Goal: Transaction & Acquisition: Subscribe to service/newsletter

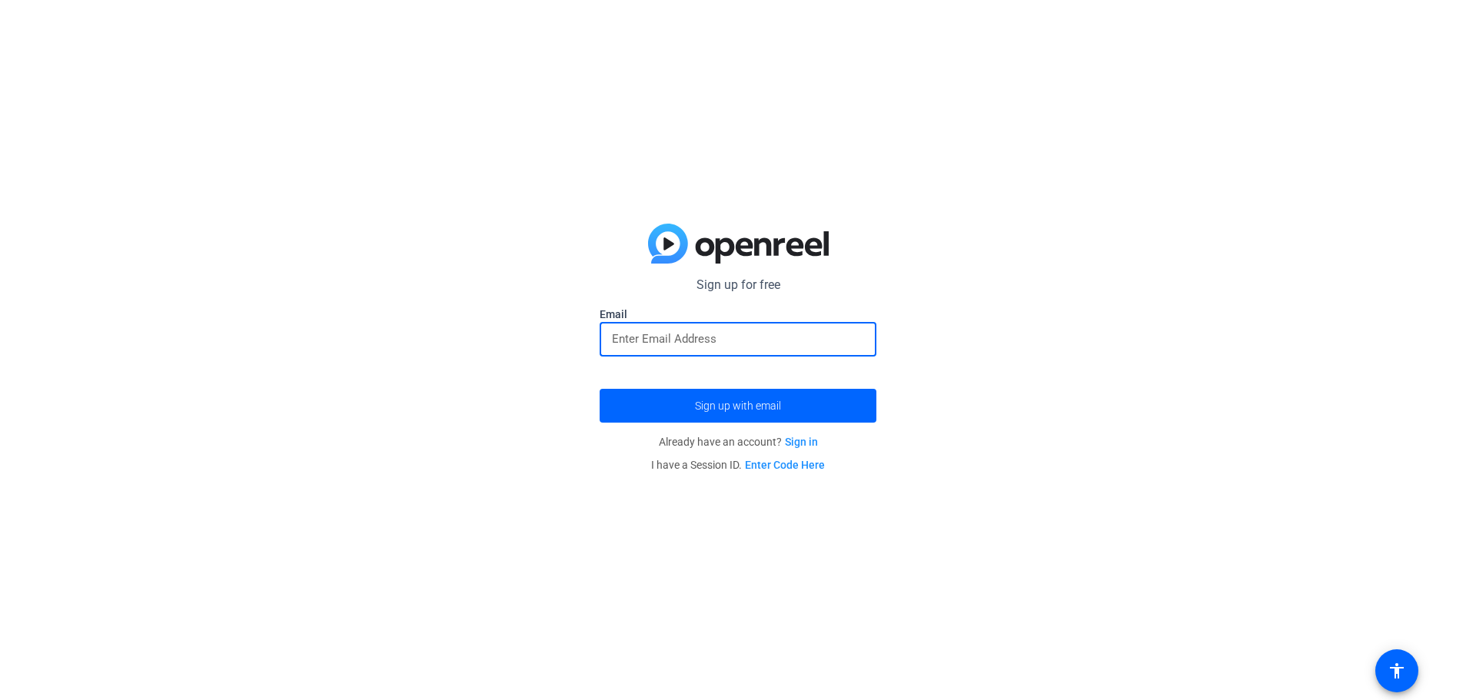
click at [677, 343] on input "email" at bounding box center [738, 339] width 252 height 18
click at [750, 281] on p "Sign up for free" at bounding box center [738, 285] width 277 height 18
click at [697, 335] on input "email" at bounding box center [738, 339] width 252 height 18
click at [686, 338] on input "[EMAIL_ADDRESS][DOMAIN_NAME]" at bounding box center [738, 339] width 252 height 18
click at [689, 401] on span "submit" at bounding box center [738, 405] width 277 height 37
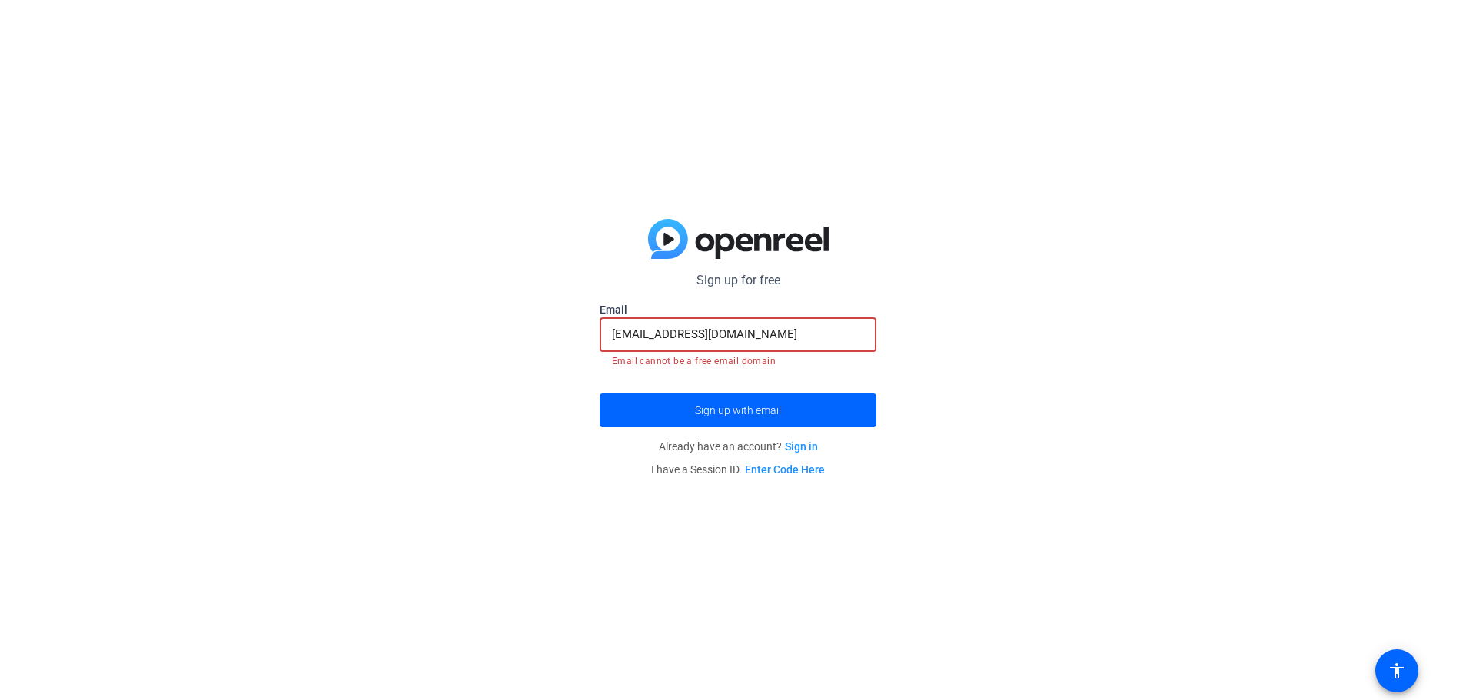
drag, startPoint x: 745, startPoint y: 334, endPoint x: 531, endPoint y: 326, distance: 213.9
click at [537, 328] on div "Sign up for free Email [EMAIL_ADDRESS][DOMAIN_NAME] Email cannot be a free emai…" at bounding box center [738, 350] width 1476 height 700
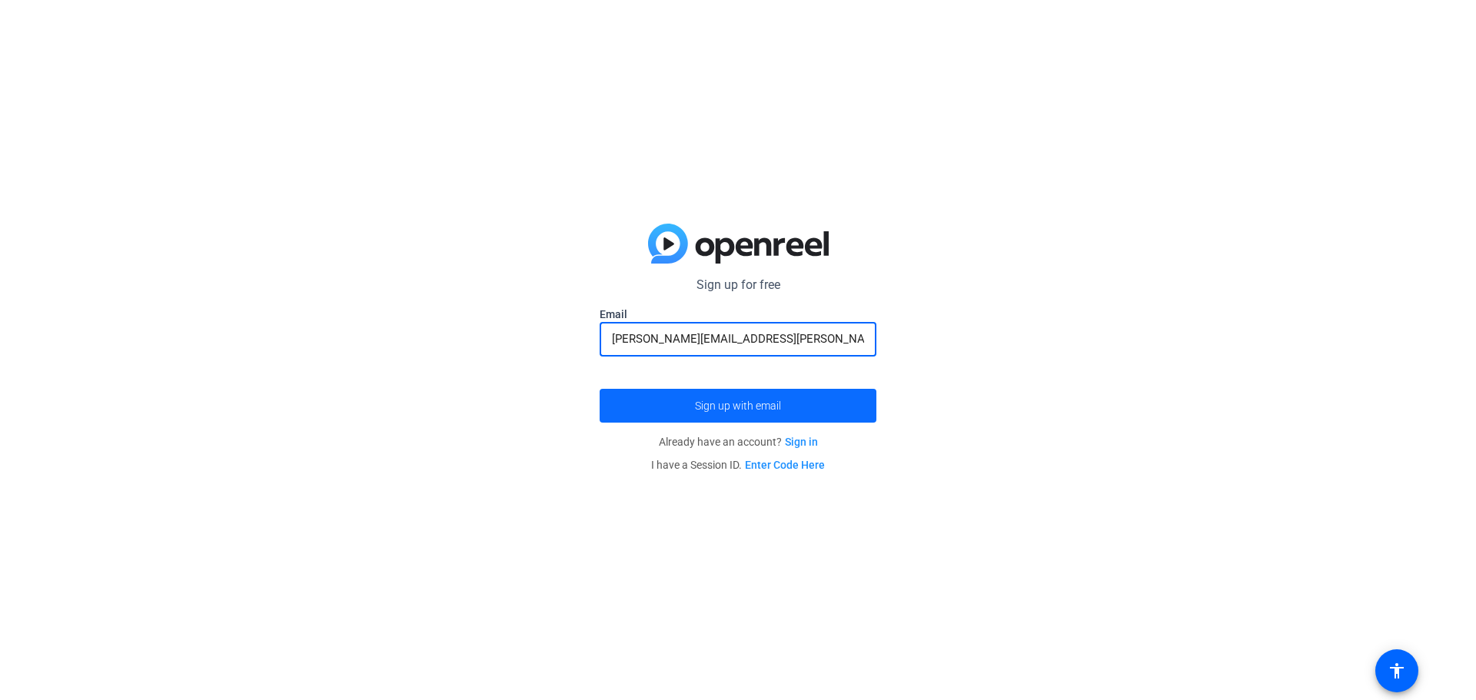
type input "[PERSON_NAME][EMAIL_ADDRESS][PERSON_NAME][DOMAIN_NAME]"
click at [709, 388] on span "submit" at bounding box center [738, 405] width 277 height 37
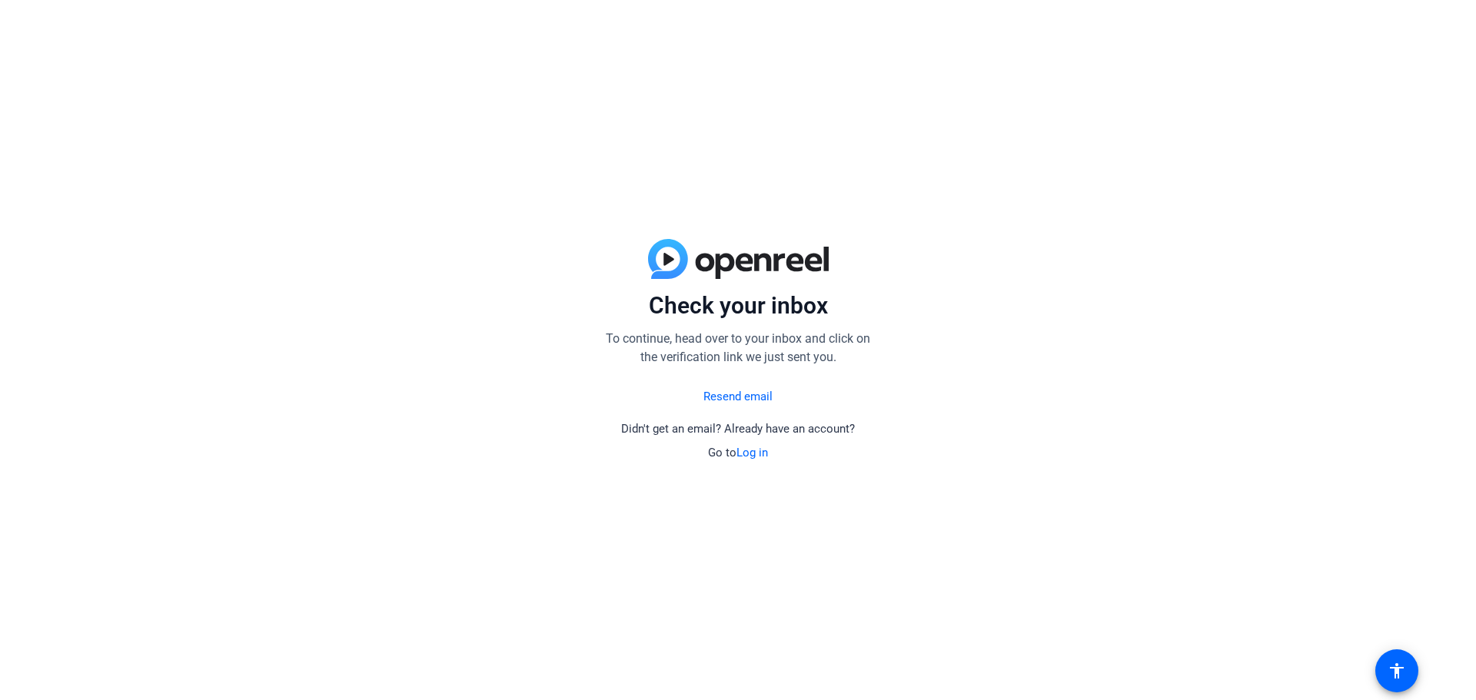
click at [710, 391] on link "Resend email" at bounding box center [737, 397] width 69 height 18
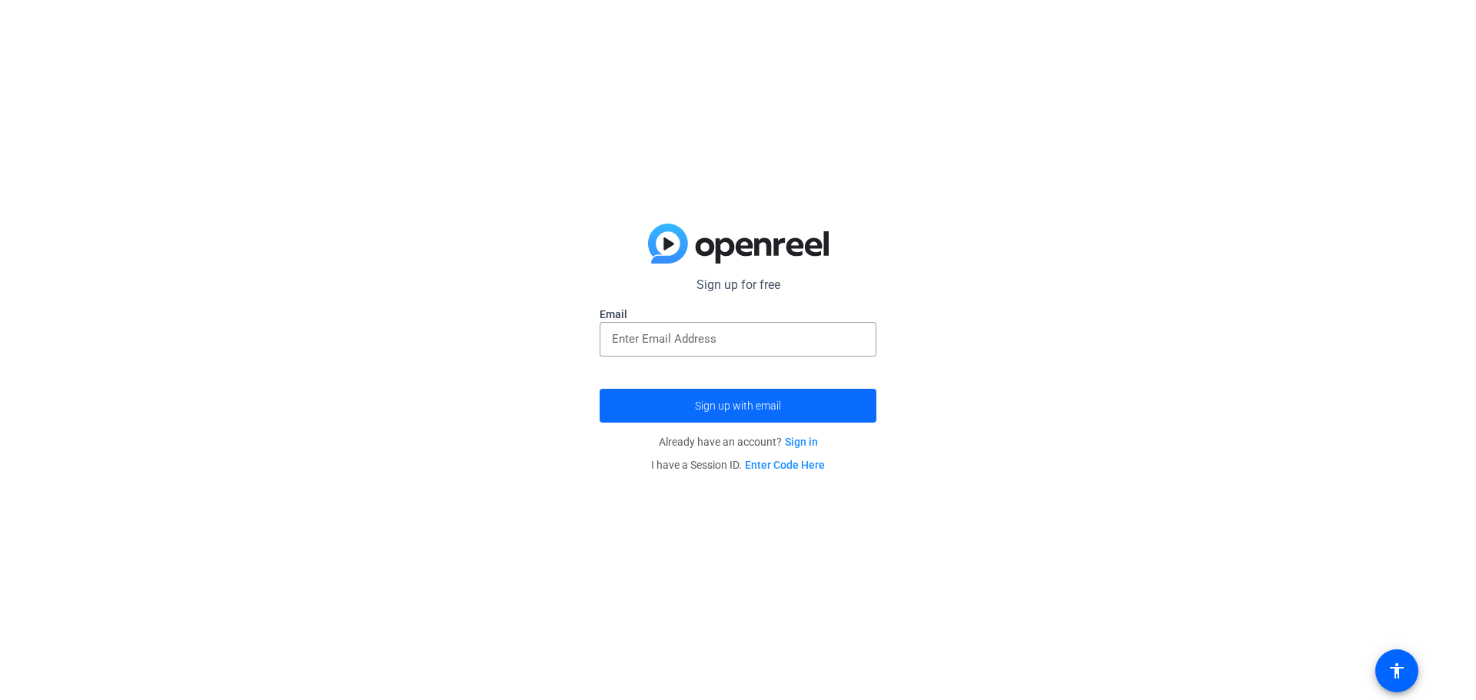
click at [674, 413] on span "submit" at bounding box center [738, 405] width 277 height 37
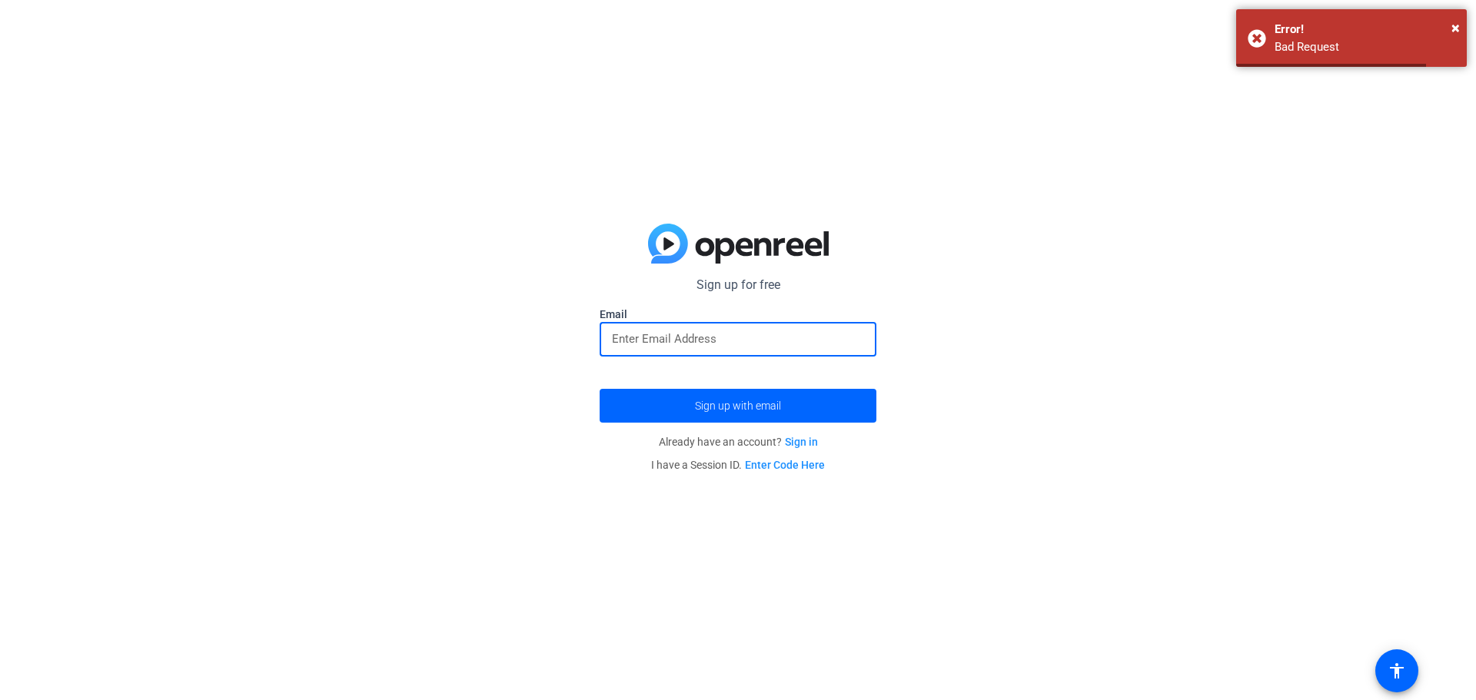
click at [672, 341] on input "email" at bounding box center [738, 339] width 252 height 18
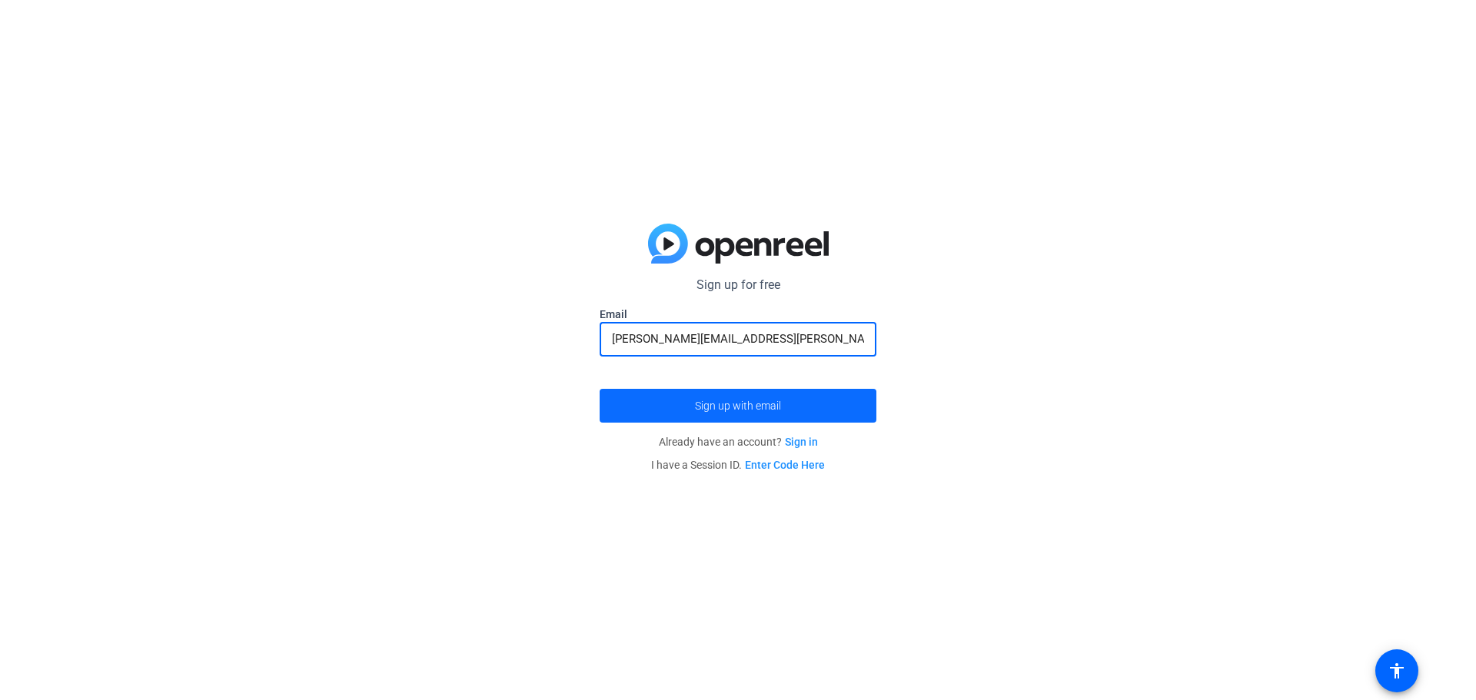
type input "[PERSON_NAME][EMAIL_ADDRESS][PERSON_NAME][DOMAIN_NAME]"
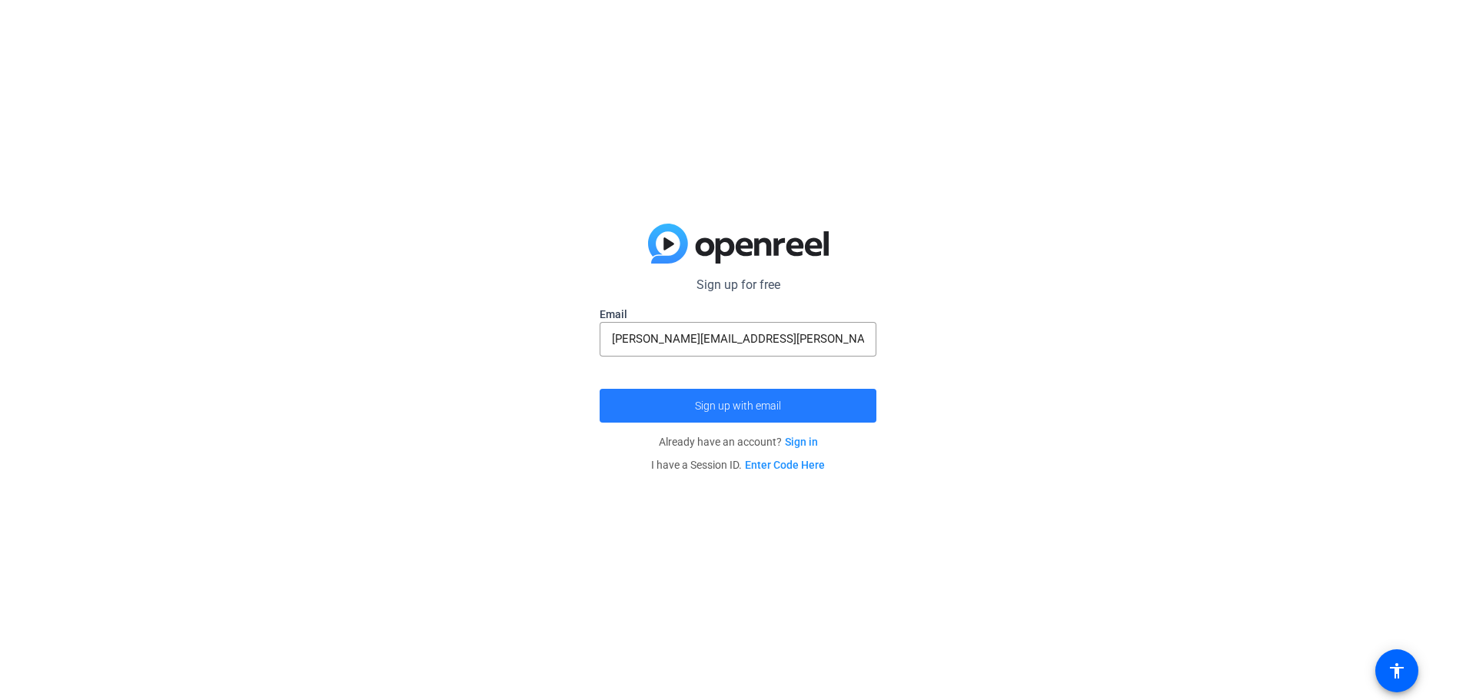
click at [695, 406] on span "Sign up with email" at bounding box center [738, 406] width 86 height 0
